Goal: Task Accomplishment & Management: Complete application form

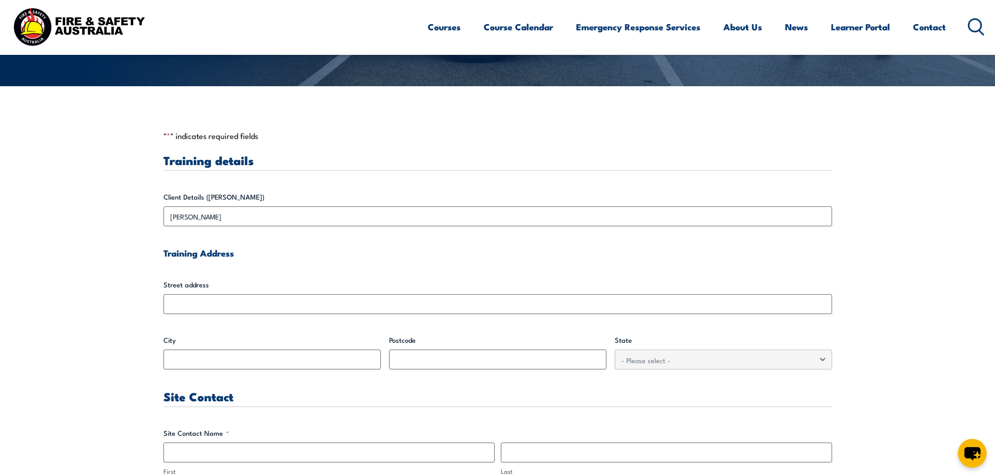
scroll to position [313, 0]
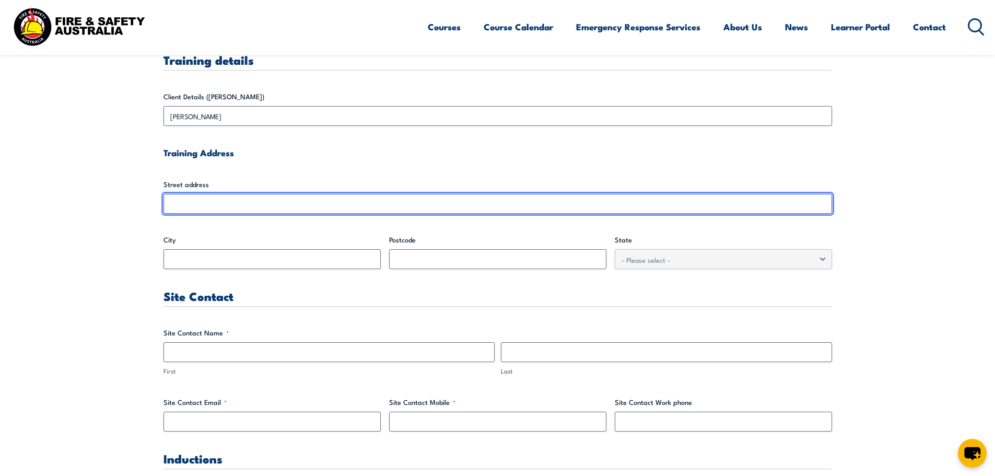
click at [181, 203] on input "Street address" at bounding box center [497, 204] width 669 height 20
click at [166, 200] on input "Street address" at bounding box center [497, 204] width 669 height 20
click at [173, 204] on input "Street address" at bounding box center [497, 204] width 669 height 20
click at [192, 211] on input "Street address" at bounding box center [497, 204] width 669 height 20
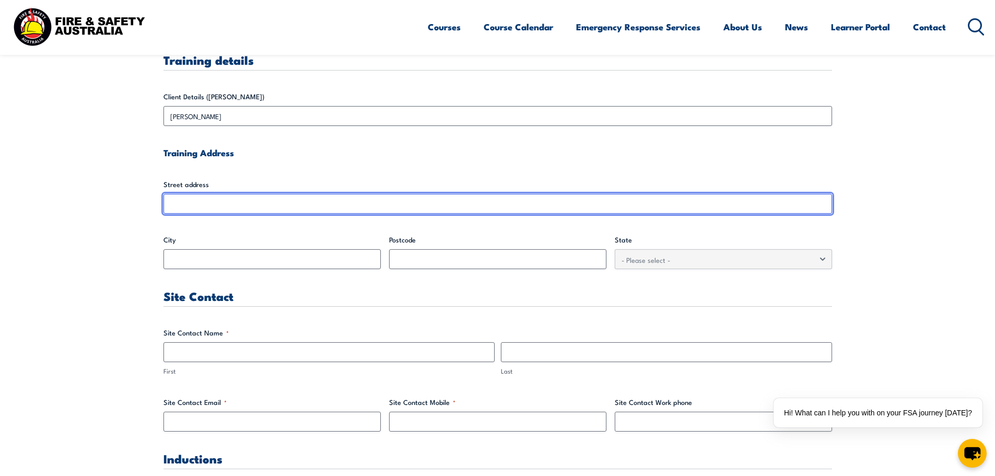
click at [191, 210] on input "Street address" at bounding box center [497, 204] width 669 height 20
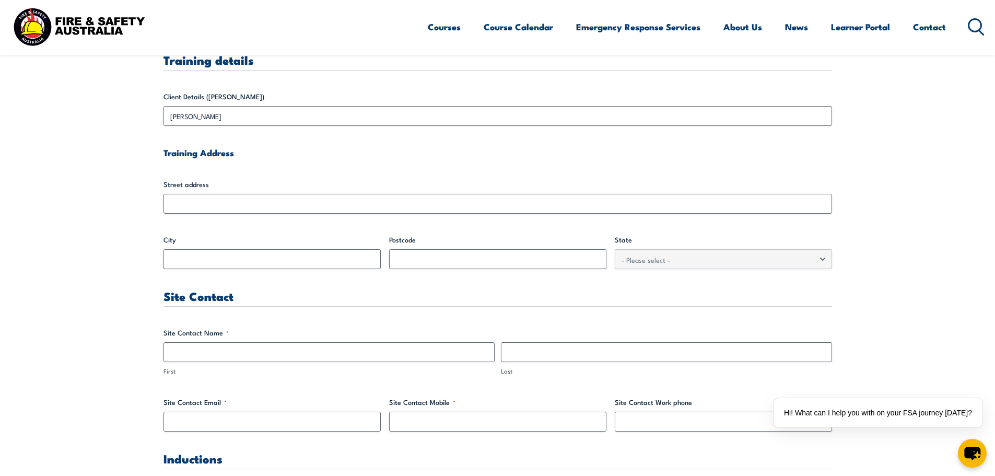
drag, startPoint x: 299, startPoint y: 168, endPoint x: 280, endPoint y: 187, distance: 26.2
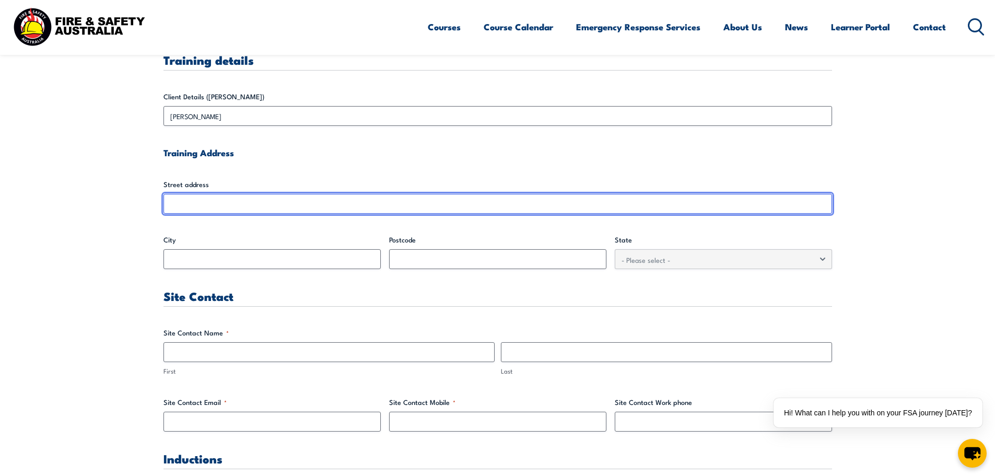
drag, startPoint x: 263, startPoint y: 194, endPoint x: 263, endPoint y: 202, distance: 7.8
click at [263, 195] on input "Street address" at bounding box center [497, 204] width 669 height 20
click at [263, 203] on input "Street address" at bounding box center [497, 204] width 669 height 20
click at [193, 200] on input "Street address" at bounding box center [497, 204] width 669 height 20
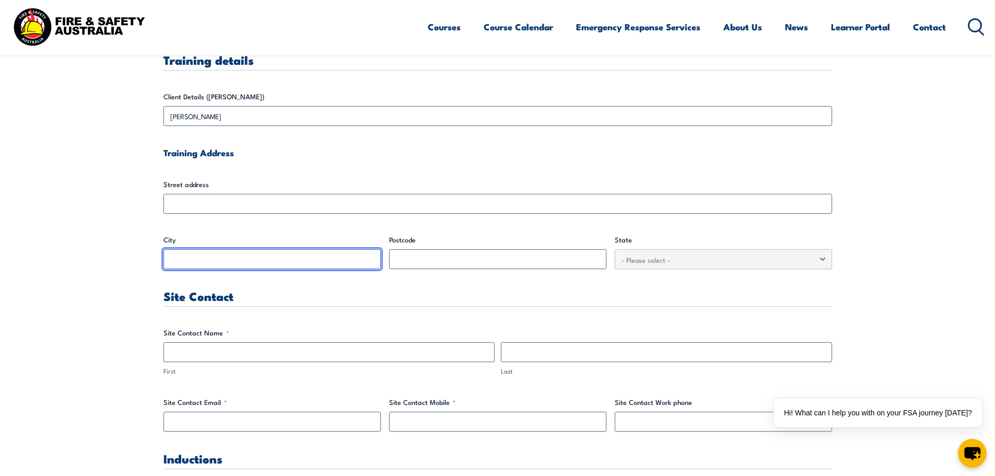
click at [197, 261] on input "City" at bounding box center [271, 259] width 217 height 20
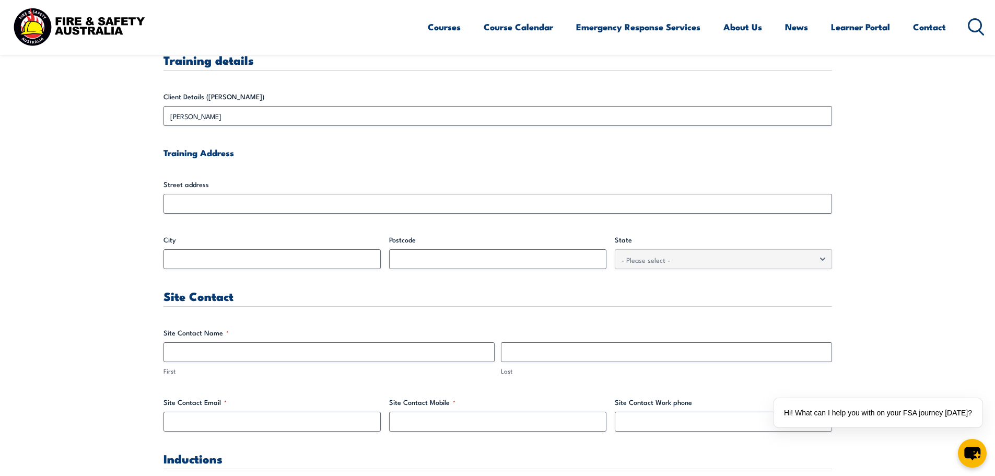
click at [181, 191] on div "Street address" at bounding box center [497, 196] width 669 height 34
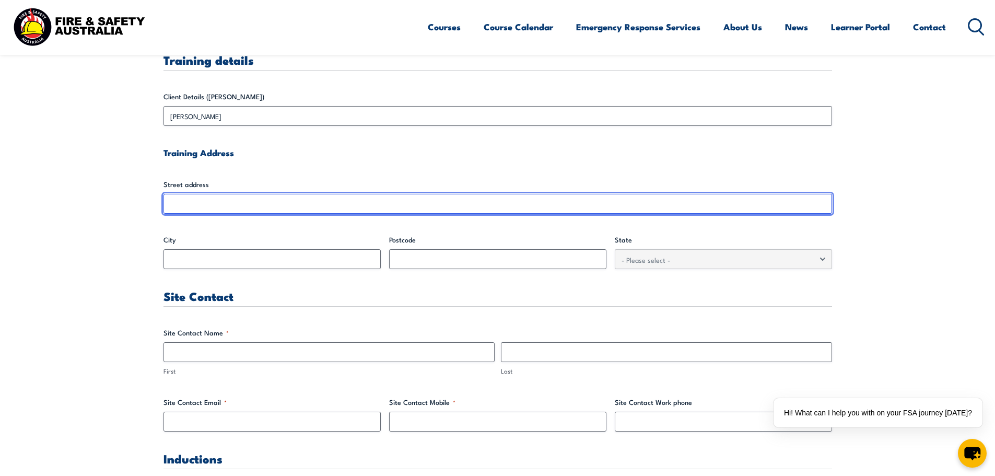
click at [185, 203] on input "Street address" at bounding box center [497, 204] width 669 height 20
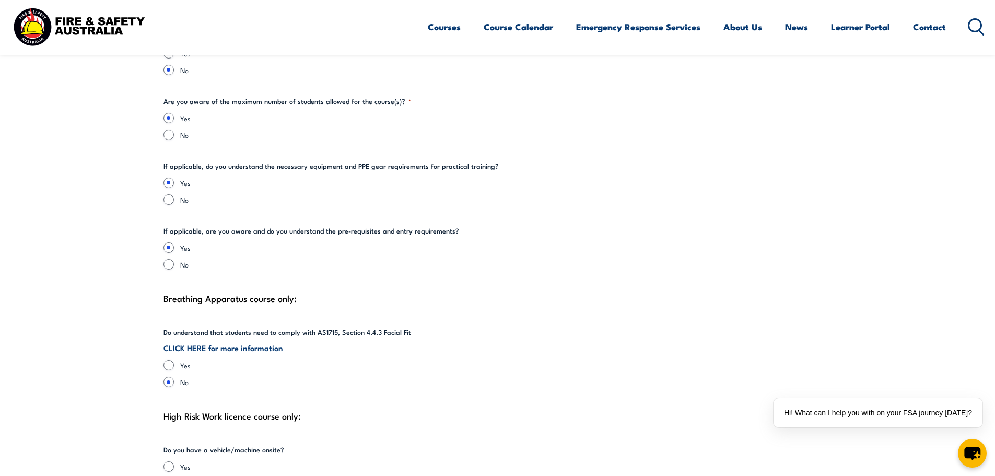
scroll to position [2037, 0]
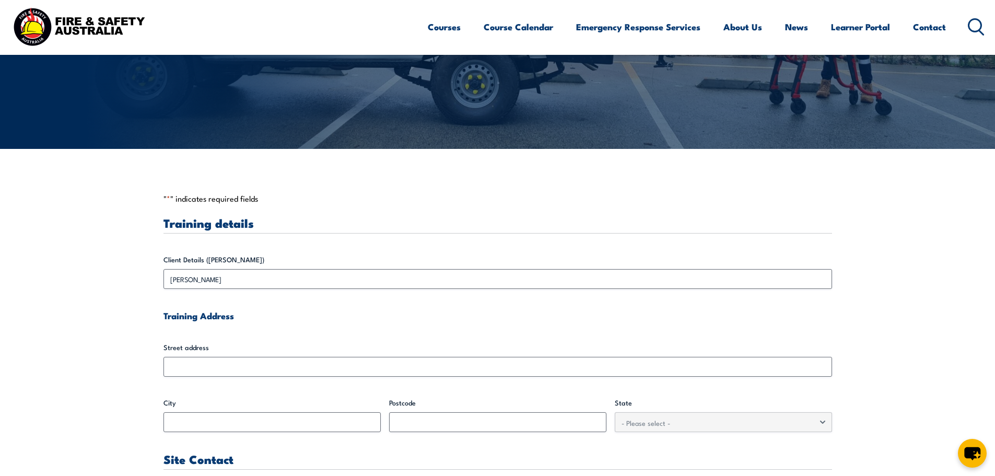
scroll to position [157, 0]
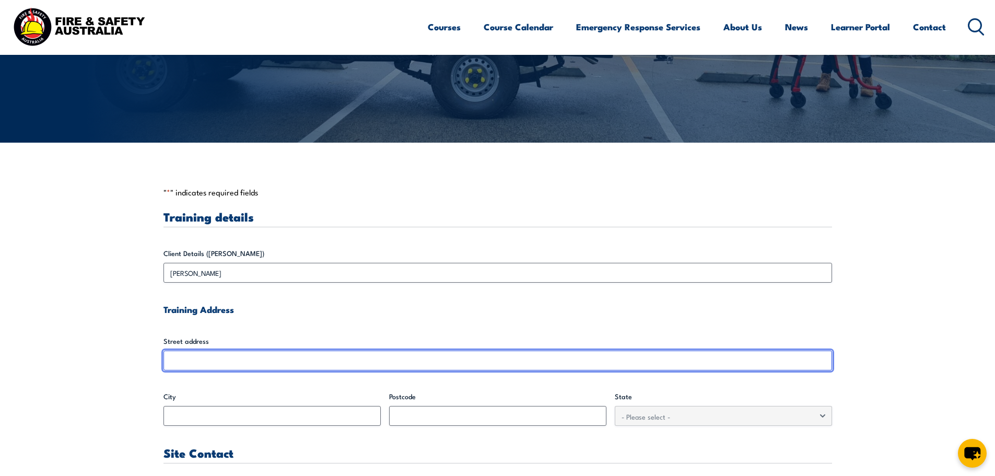
click at [181, 357] on input "Street address" at bounding box center [497, 360] width 669 height 20
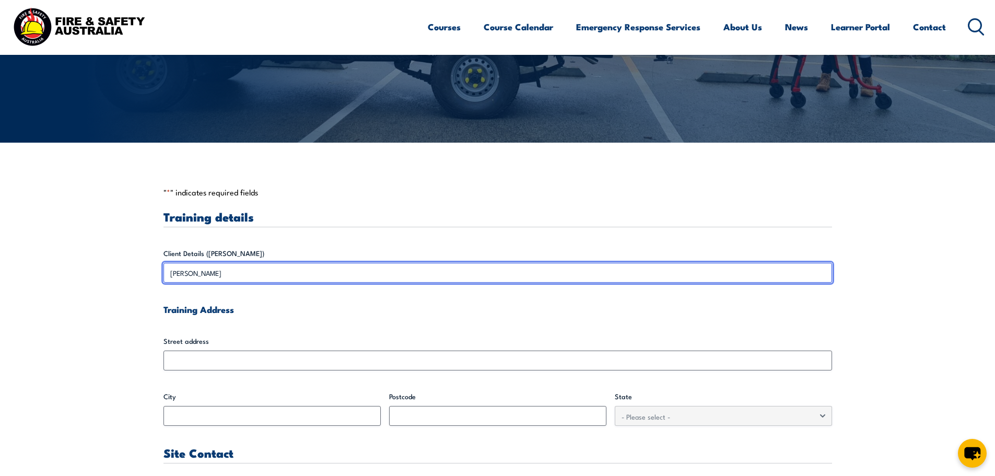
click at [233, 272] on input "[PERSON_NAME]" at bounding box center [497, 273] width 669 height 20
click at [231, 272] on input "[PERSON_NAME]" at bounding box center [497, 273] width 669 height 20
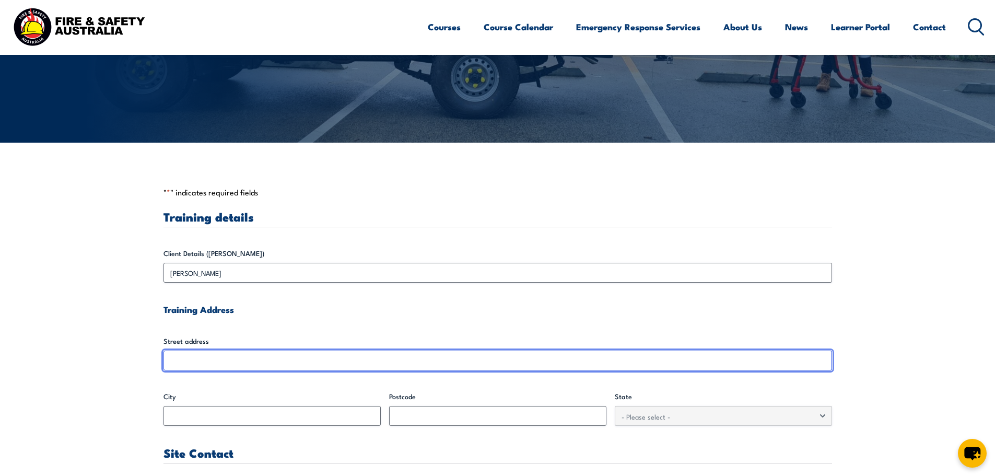
click at [209, 356] on input "Street address" at bounding box center [497, 360] width 669 height 20
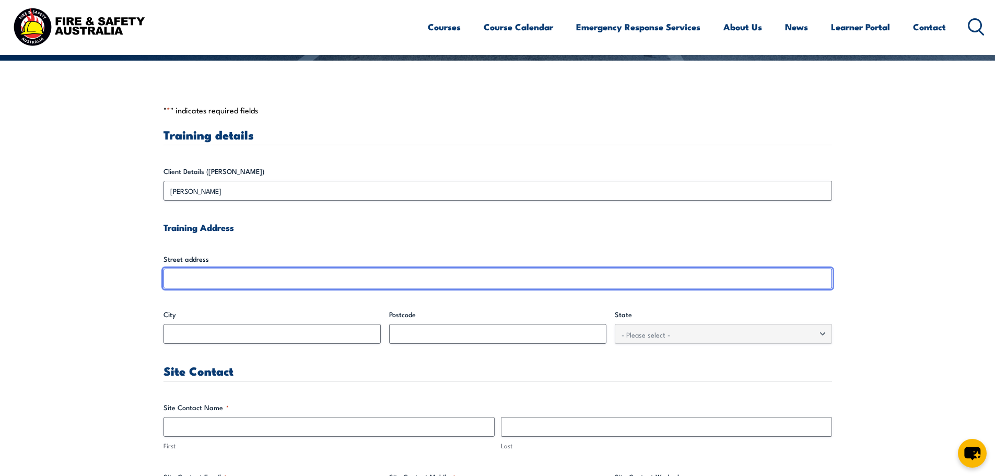
scroll to position [313, 0]
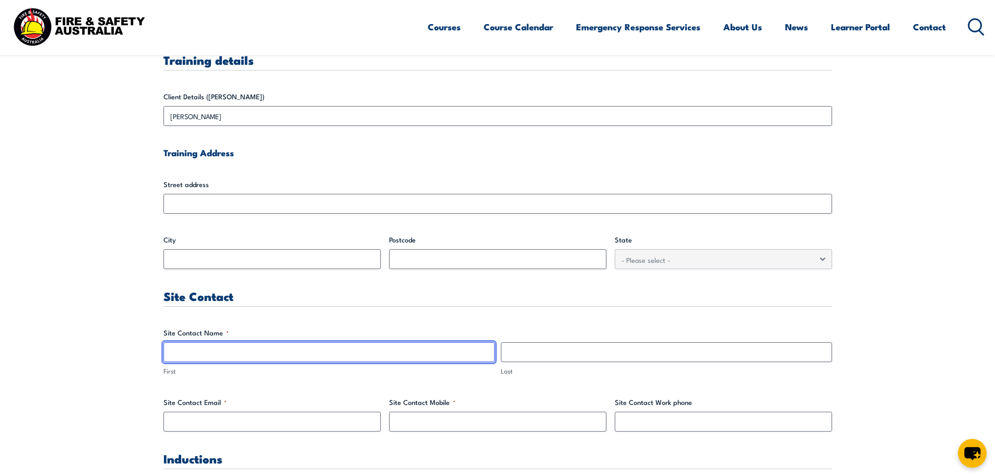
click at [217, 361] on input "First" at bounding box center [328, 352] width 331 height 20
type input "[PERSON_NAME]"
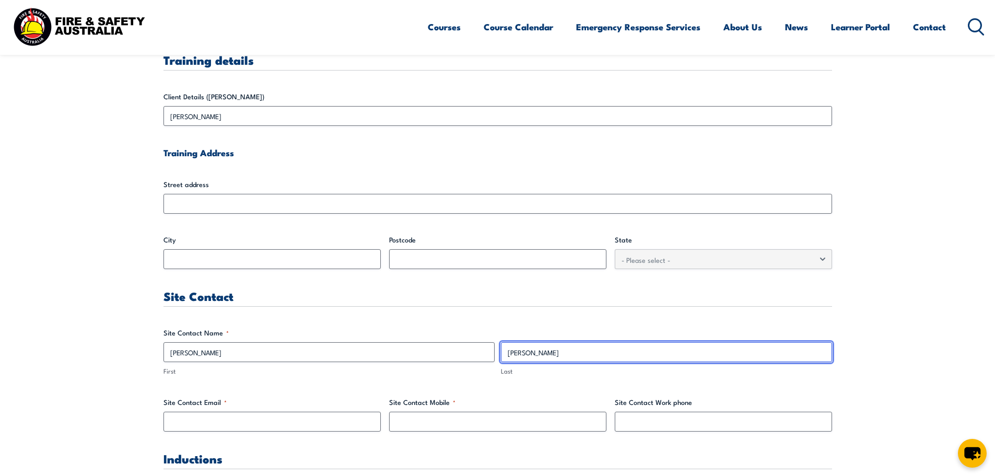
type input "[PERSON_NAME]"
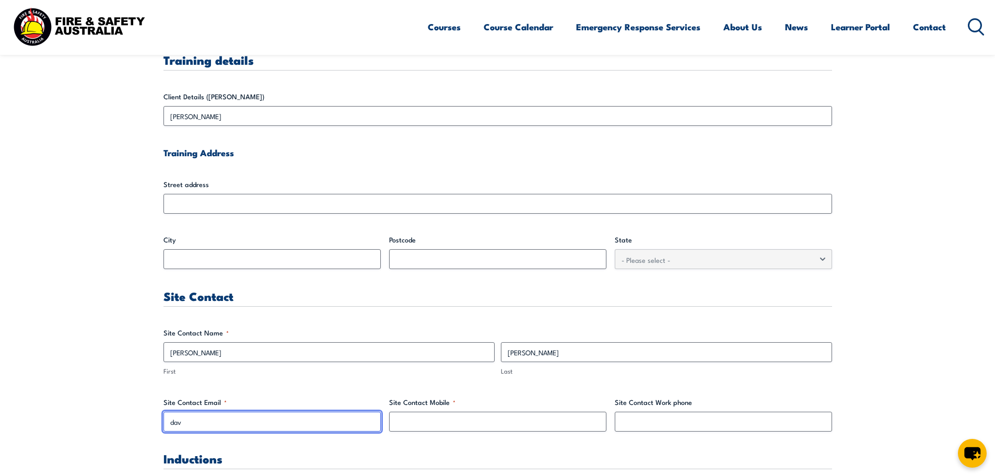
type input "[PERSON_NAME][EMAIL_ADDRESS][DOMAIN_NAME]"
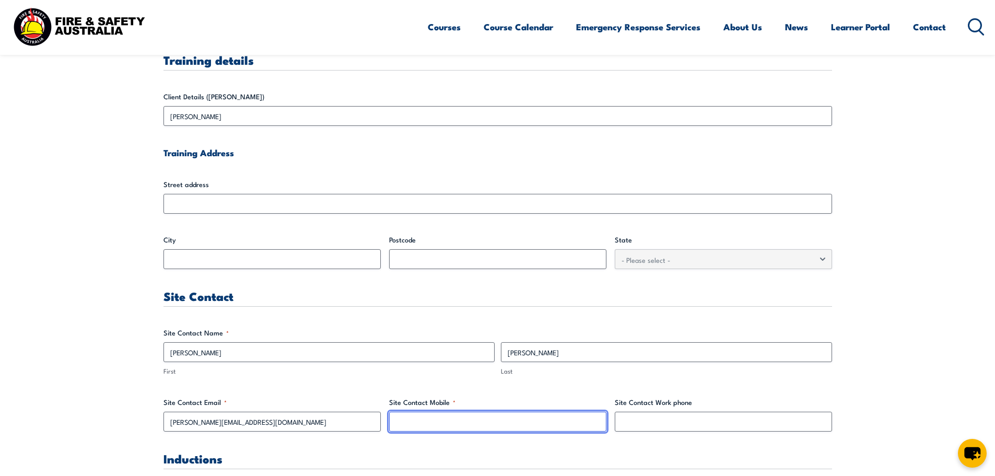
type input "296044411"
drag, startPoint x: 445, startPoint y: 424, endPoint x: 385, endPoint y: 421, distance: 60.1
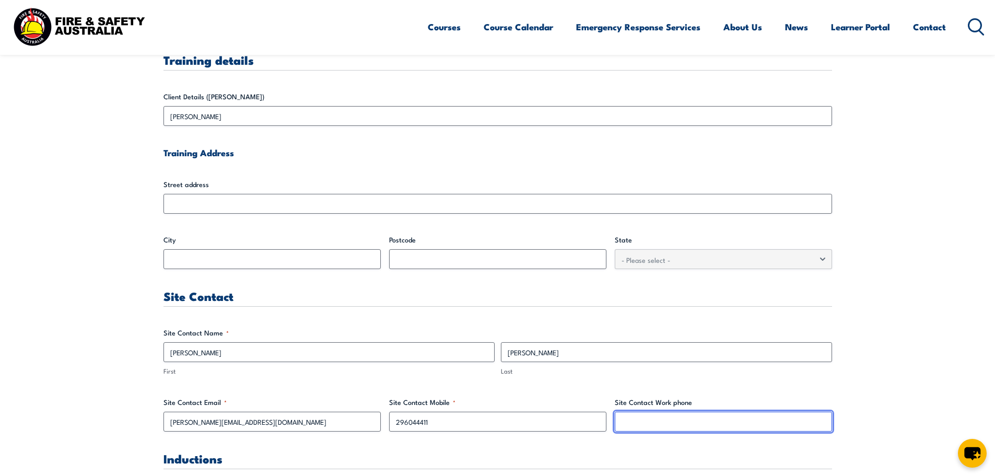
click at [631, 421] on input "Site Contact Work phone" at bounding box center [723, 422] width 217 height 20
type input "02 9604 4411"
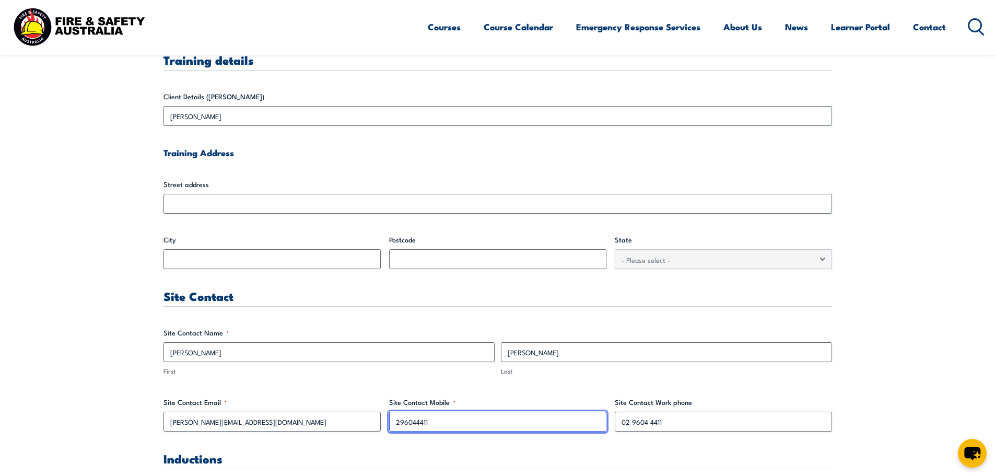
click at [468, 425] on input "296044411" at bounding box center [497, 422] width 217 height 20
type input "2"
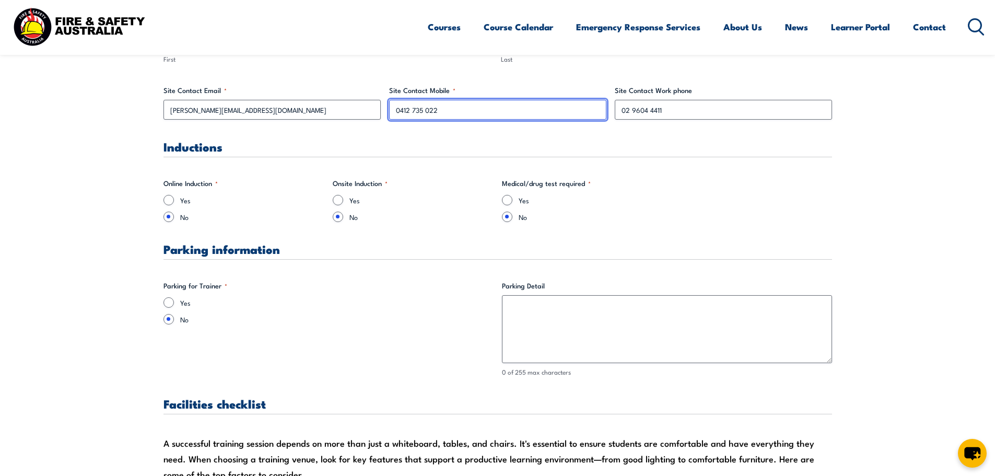
scroll to position [627, 0]
type input "0412 735 022"
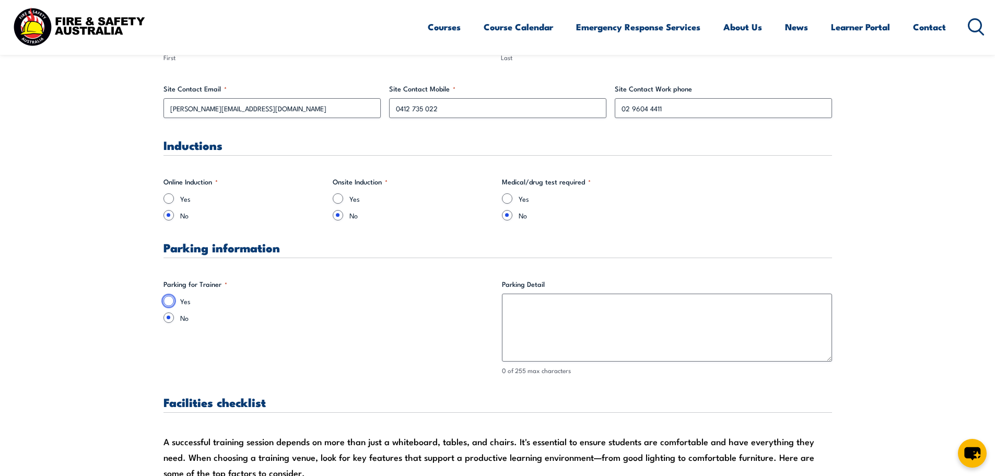
click at [168, 304] on input "Yes" at bounding box center [168, 301] width 10 height 10
radio input "true"
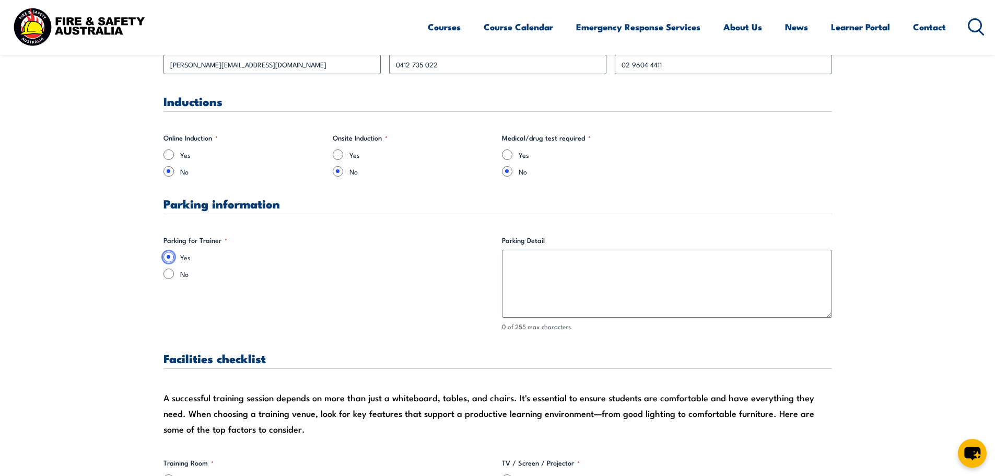
scroll to position [783, 0]
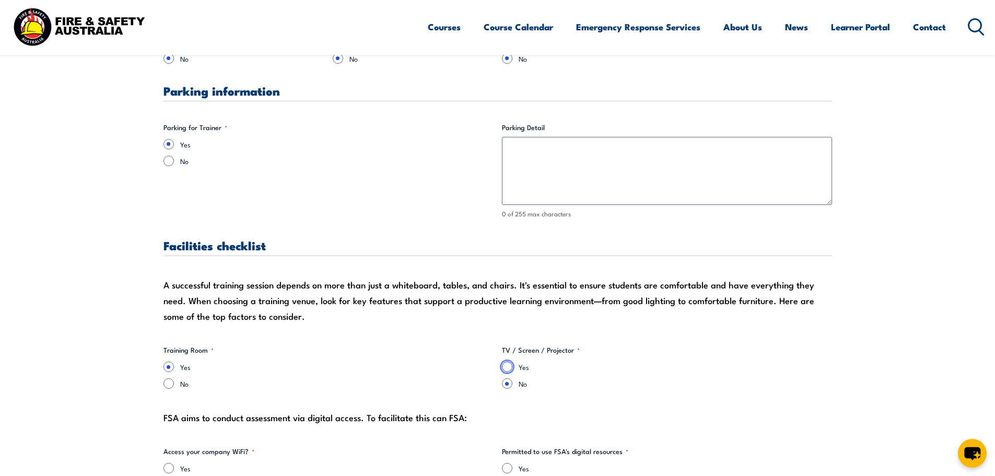
click at [504, 368] on input "Yes" at bounding box center [507, 366] width 10 height 10
radio input "true"
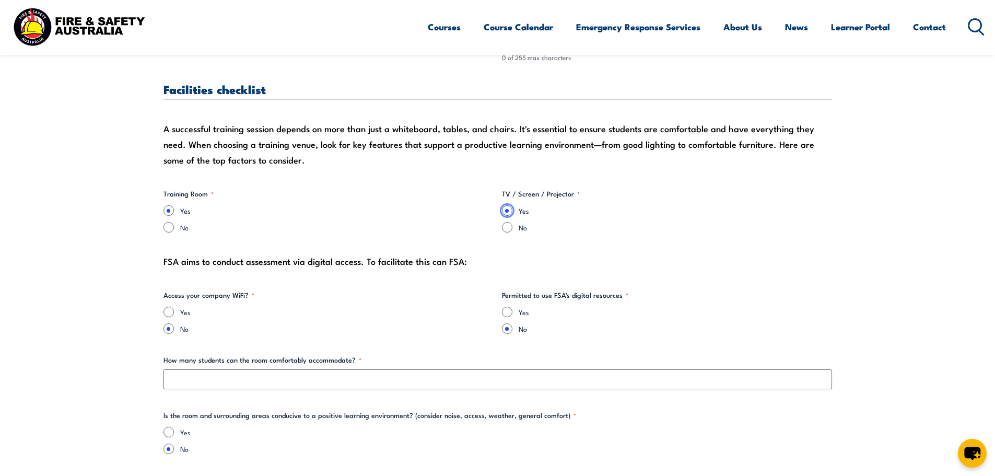
scroll to position [940, 0]
click at [170, 315] on input "Yes" at bounding box center [168, 311] width 10 height 10
radio input "true"
click at [511, 314] on input "Yes" at bounding box center [507, 311] width 10 height 10
radio input "true"
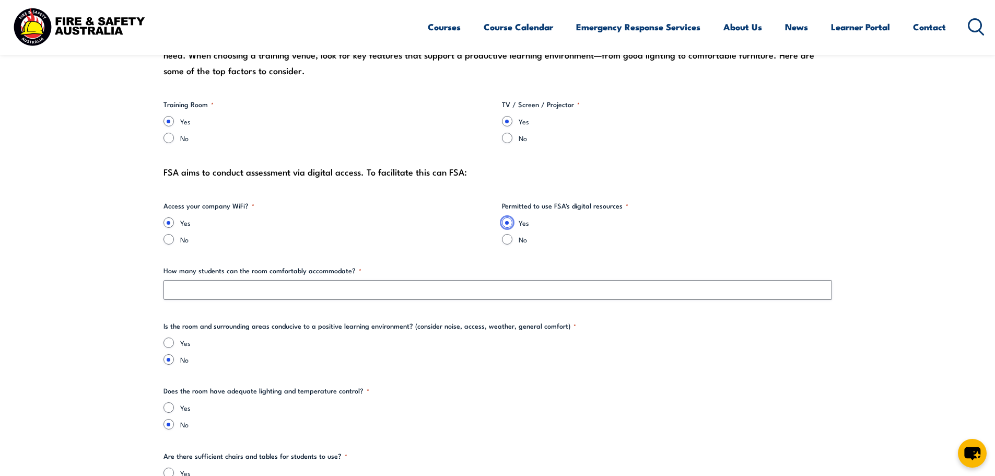
scroll to position [1045, 0]
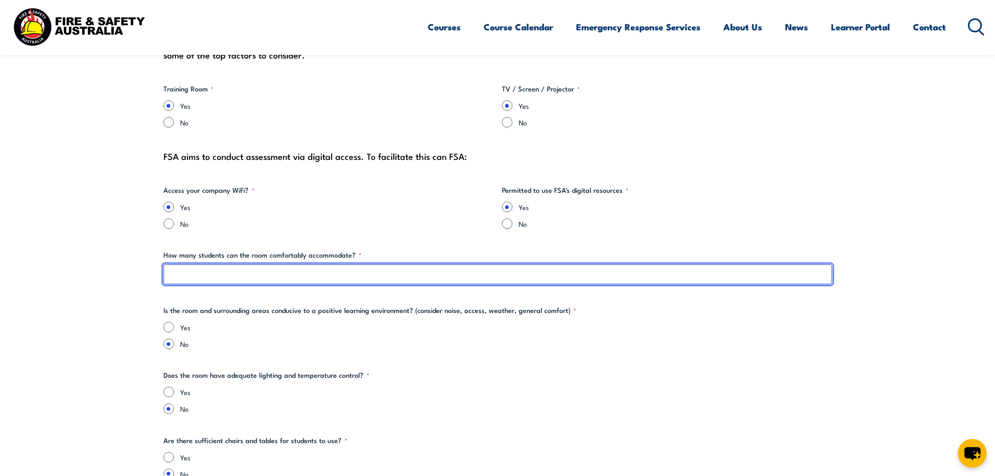
drag, startPoint x: 266, startPoint y: 275, endPoint x: 290, endPoint y: 277, distance: 24.7
click at [266, 275] on input "How many students can the room comfortably accommodate? *" at bounding box center [497, 274] width 669 height 20
type input "100+"
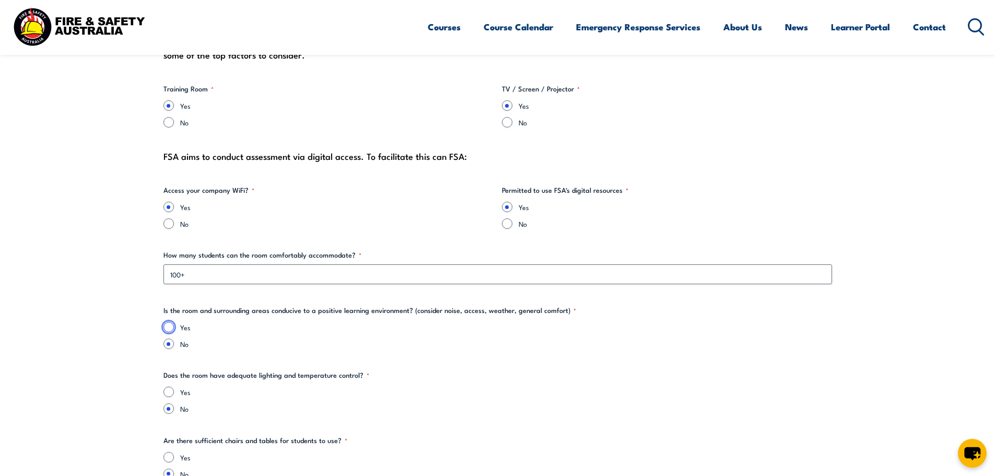
click at [168, 326] on input "Yes" at bounding box center [168, 327] width 10 height 10
radio input "true"
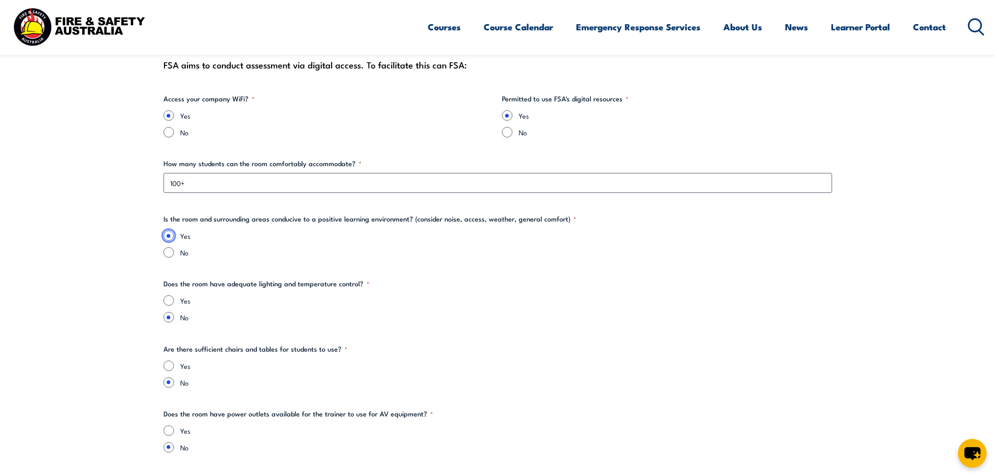
scroll to position [1149, 0]
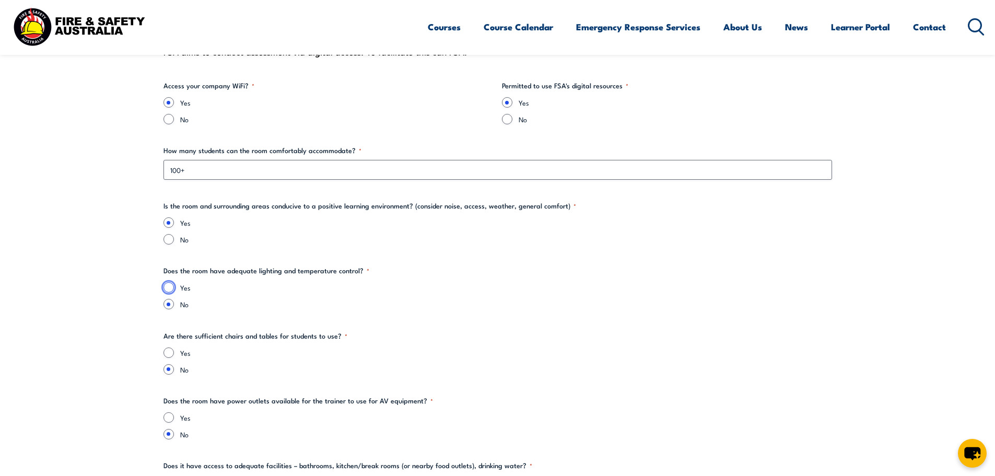
click at [167, 287] on input "Yes" at bounding box center [168, 287] width 10 height 10
radio input "true"
click at [172, 349] on input "Yes" at bounding box center [168, 352] width 10 height 10
radio input "true"
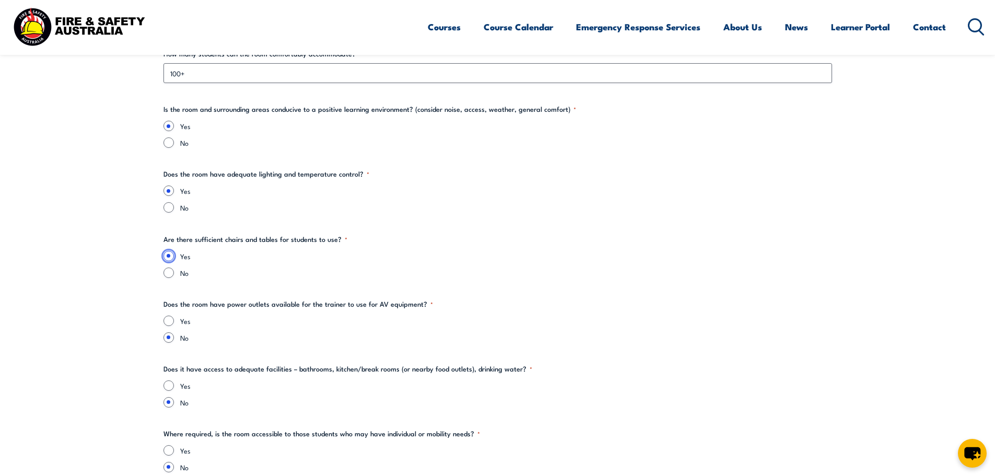
scroll to position [1253, 0]
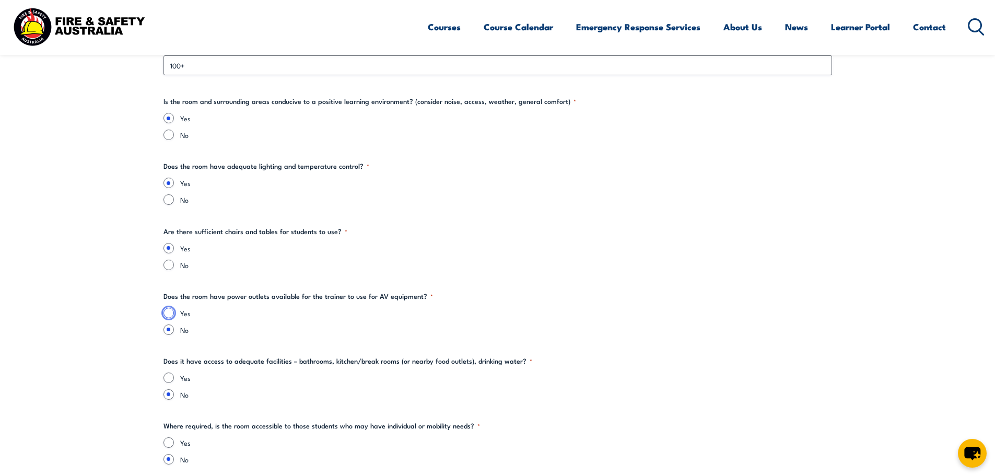
click at [172, 311] on input "Yes" at bounding box center [168, 313] width 10 height 10
radio input "true"
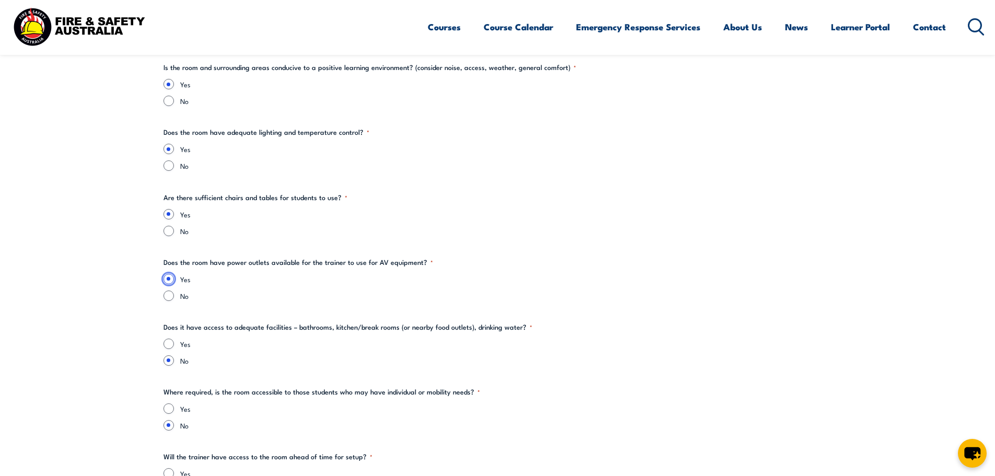
scroll to position [1358, 0]
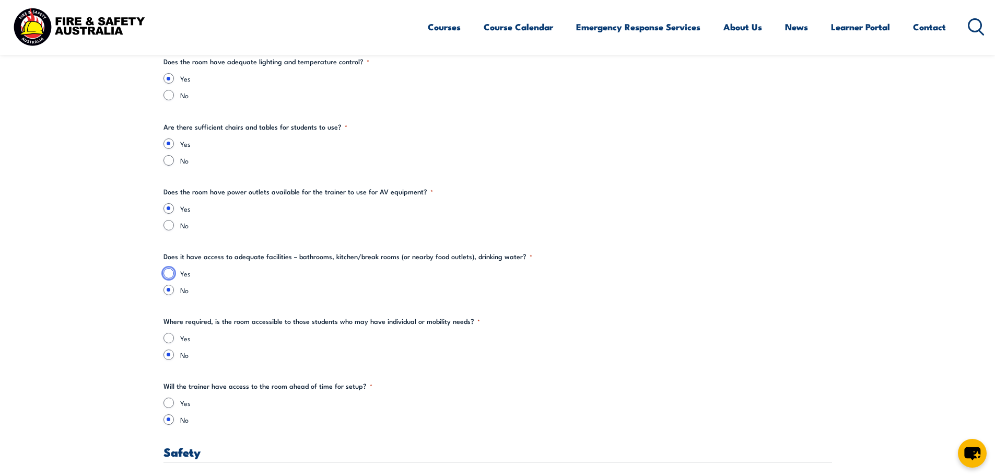
click at [165, 272] on input "Yes" at bounding box center [168, 273] width 10 height 10
radio input "true"
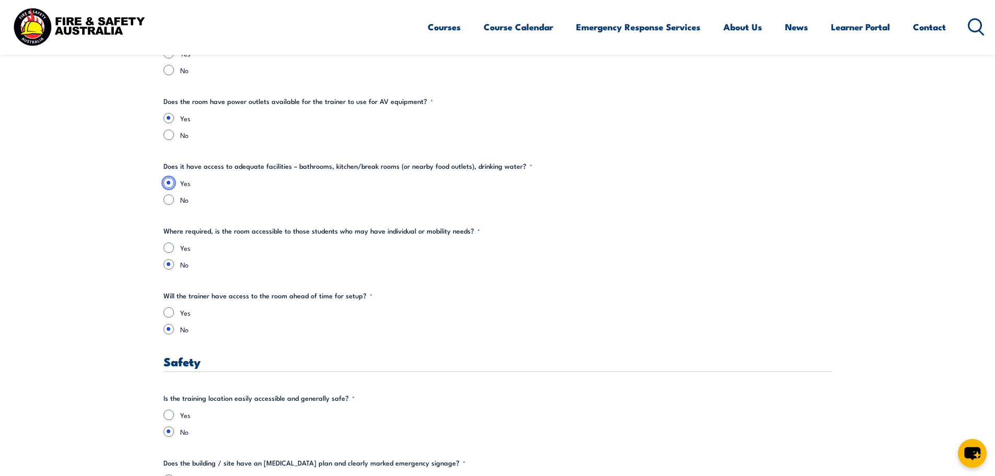
scroll to position [1462, 0]
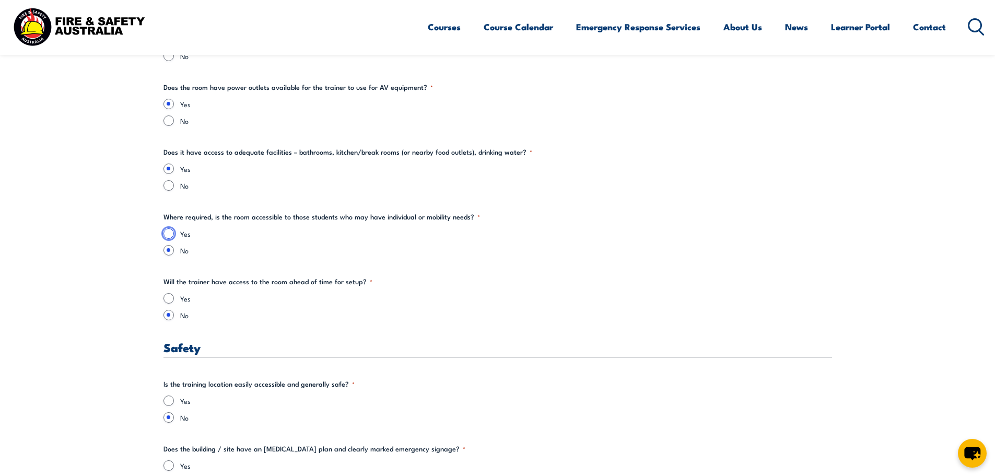
click at [165, 234] on input "Yes" at bounding box center [168, 233] width 10 height 10
radio input "true"
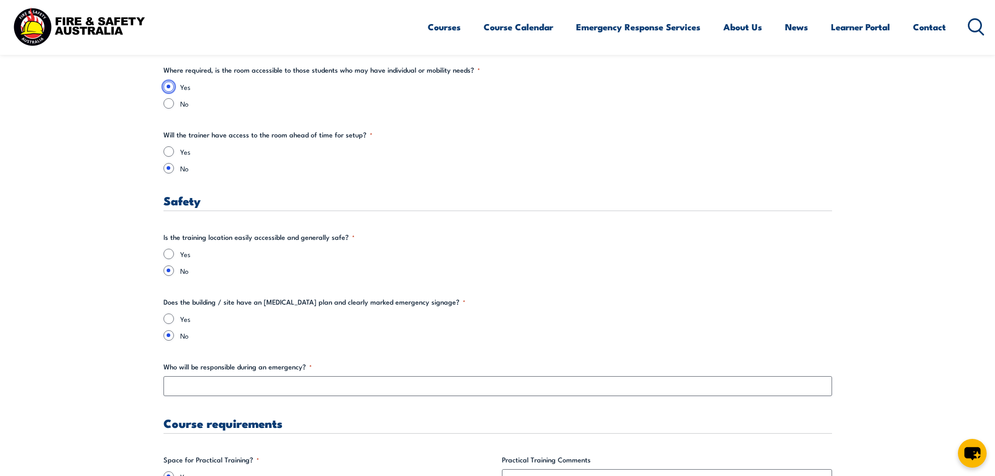
scroll to position [1619, 0]
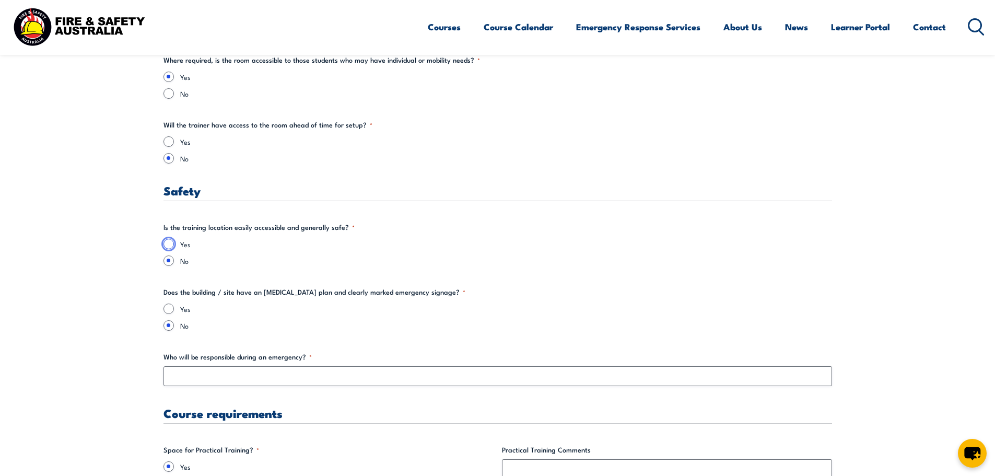
click at [167, 244] on input "Yes" at bounding box center [168, 244] width 10 height 10
radio input "true"
click at [168, 309] on input "Yes" at bounding box center [168, 308] width 10 height 10
radio input "true"
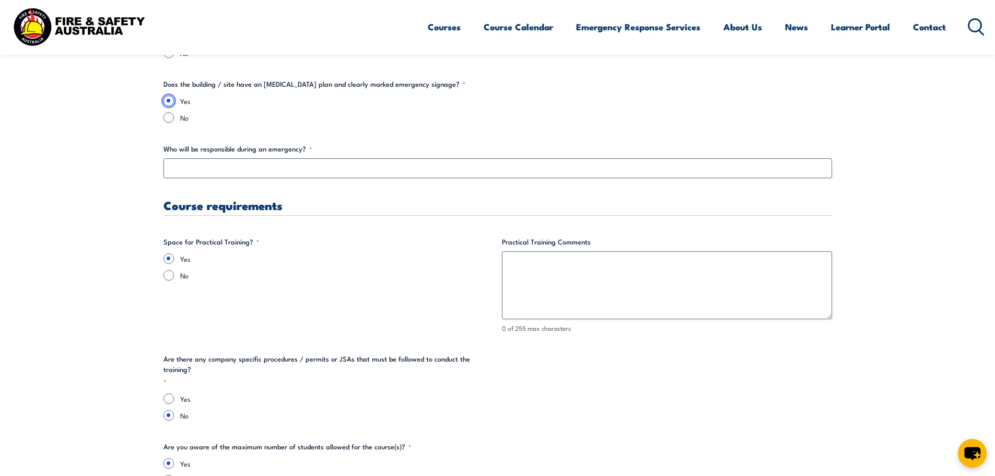
scroll to position [1828, 0]
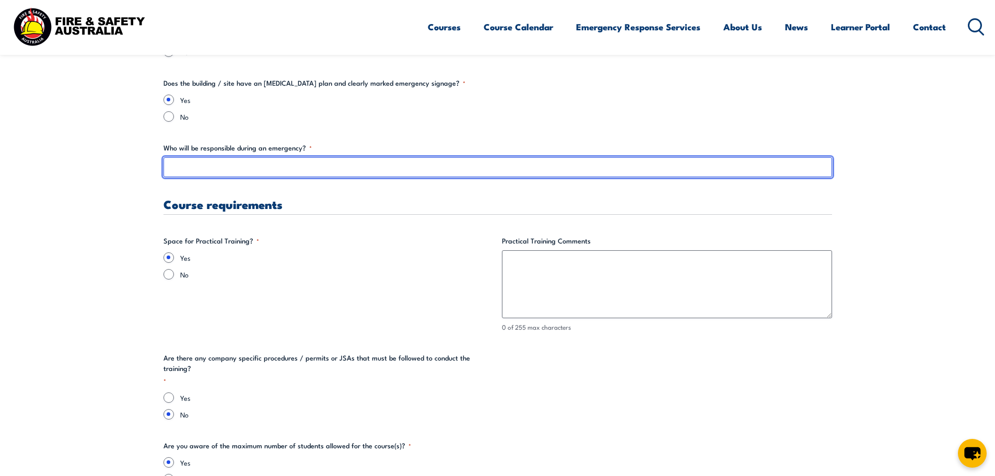
click at [190, 173] on input "Who will be responsible during an emergency? *" at bounding box center [497, 167] width 669 height 20
type input "d"
type input "W"
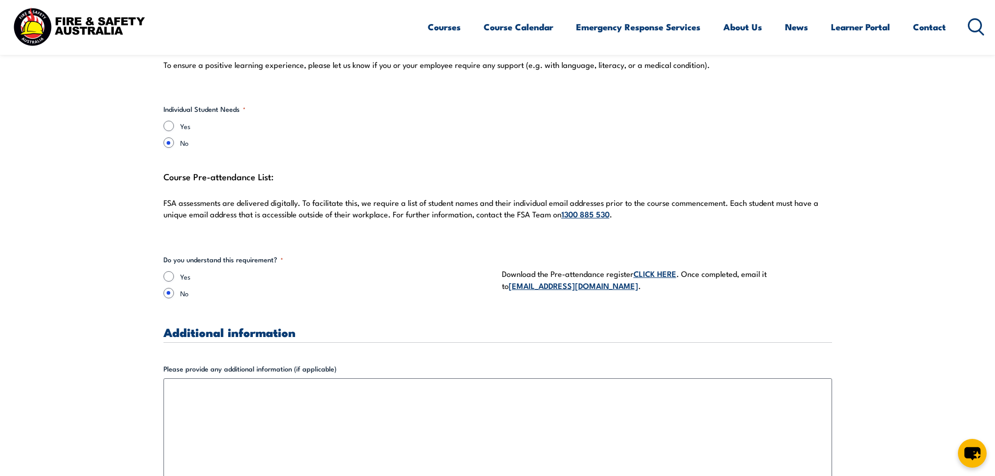
scroll to position [2768, 0]
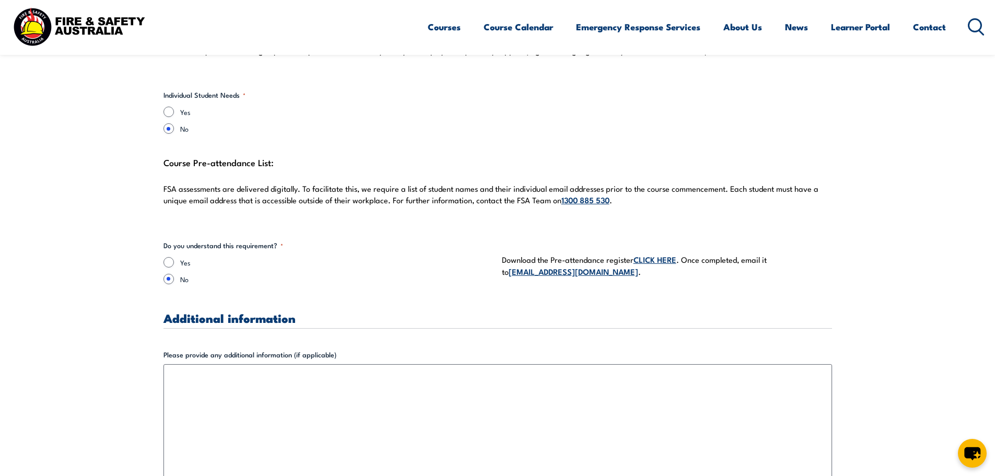
type input "Chief Warden"
click at [170, 257] on input "Yes" at bounding box center [168, 262] width 10 height 10
radio input "true"
click at [656, 253] on link "CLICK HERE" at bounding box center [655, 258] width 43 height 11
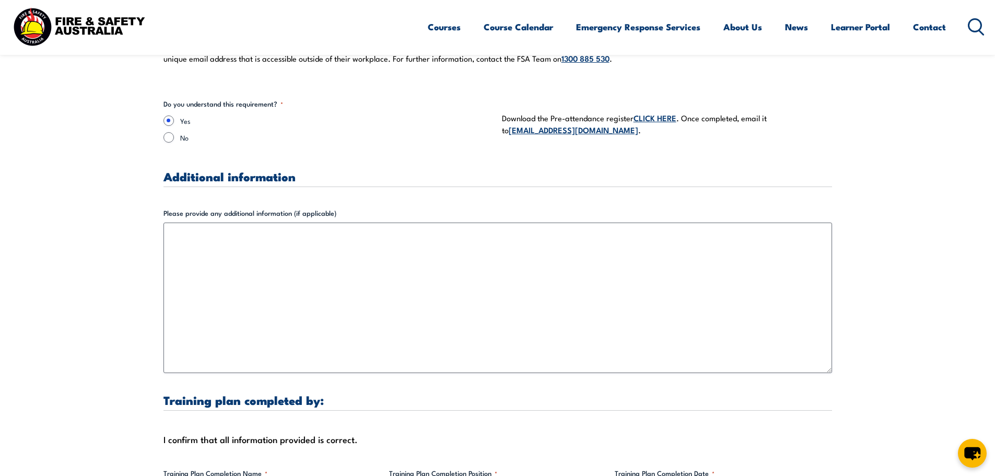
scroll to position [2925, 0]
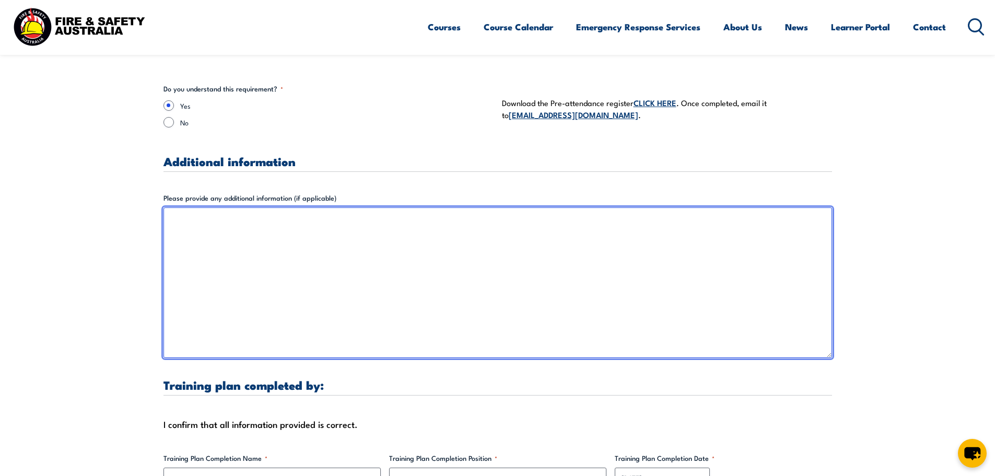
click at [205, 207] on textarea "Please provide any additional information (if applicable)" at bounding box center [497, 282] width 669 height 150
type textarea "A"
type textarea "List of participants will be emailed to admin 2 weeks before scheduled training."
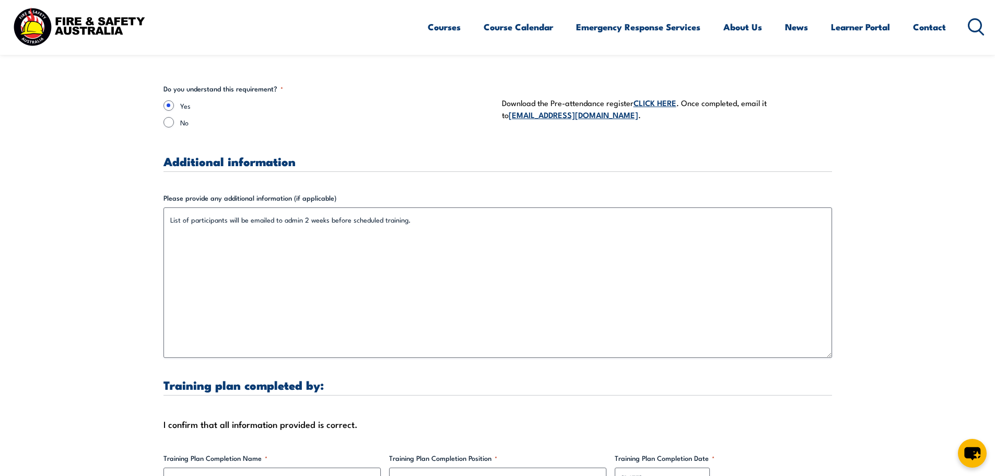
drag, startPoint x: 934, startPoint y: 322, endPoint x: 925, endPoint y: 324, distance: 9.3
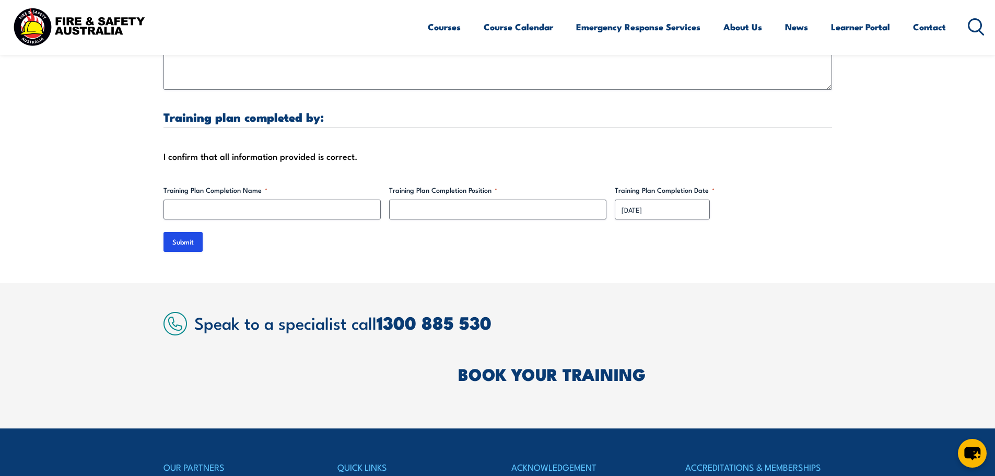
scroll to position [3238, 0]
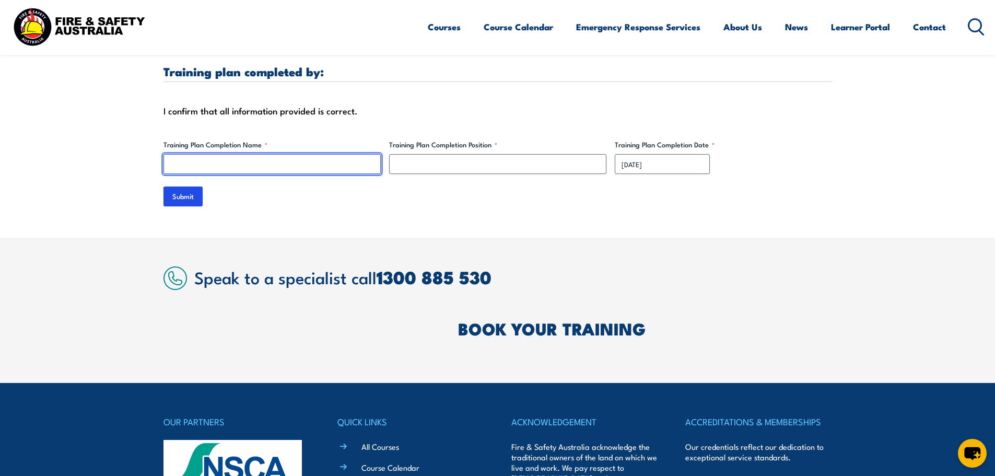
click at [220, 154] on input "Training Plan Completion Name *" at bounding box center [271, 164] width 217 height 20
type input "[PERSON_NAME]"
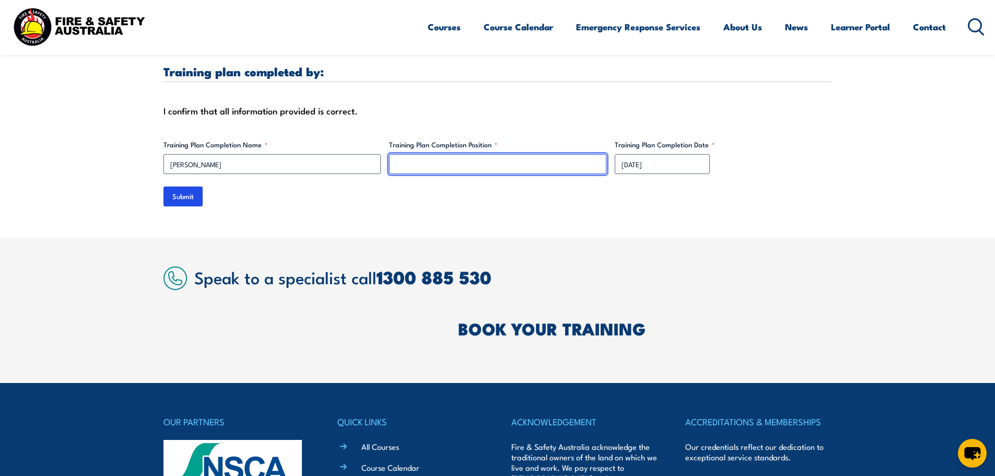
click at [428, 154] on input "Training Plan Completion Position *" at bounding box center [497, 164] width 217 height 20
type input "HR Manager"
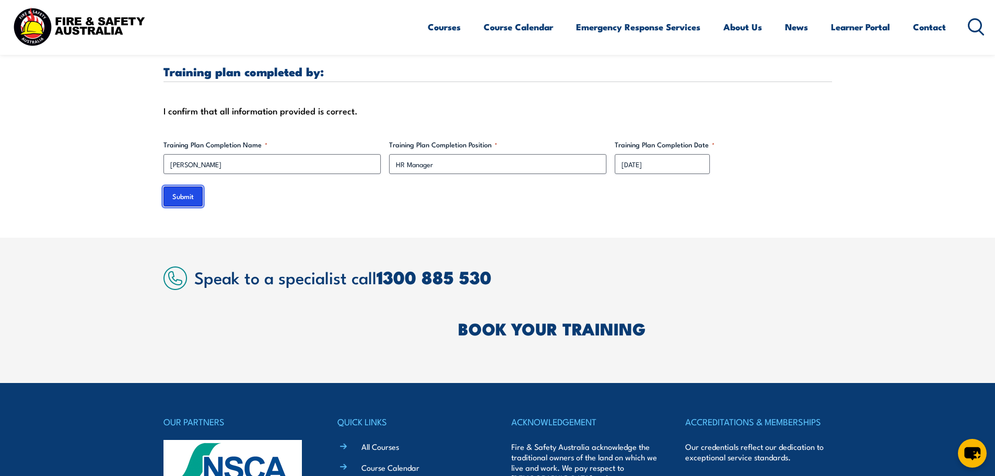
click at [175, 190] on input "Submit" at bounding box center [182, 196] width 39 height 20
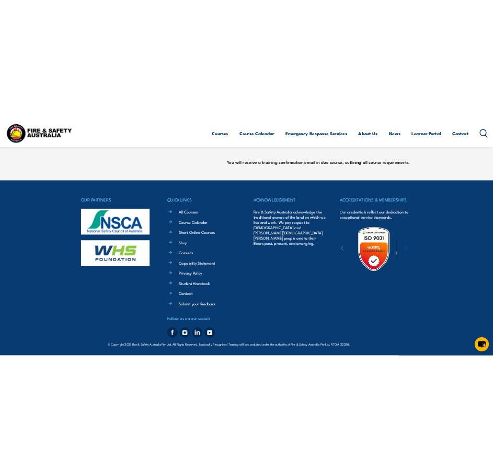
scroll to position [357, 0]
